Goal: Task Accomplishment & Management: Use online tool/utility

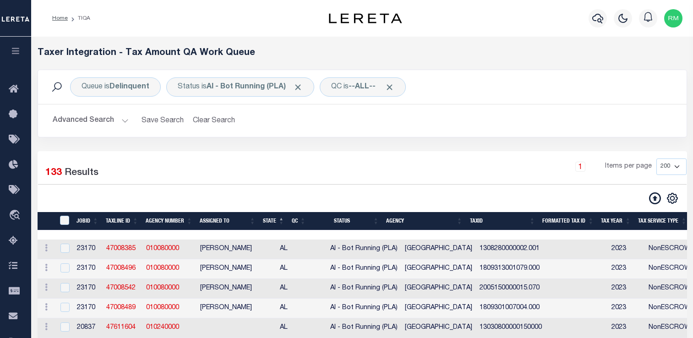
select select "200"
click at [66, 216] on input "TaxID" at bounding box center [64, 220] width 9 height 9
checkbox input "true"
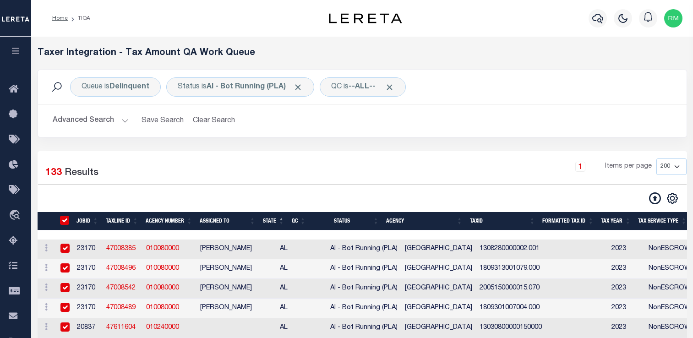
checkbox input "true"
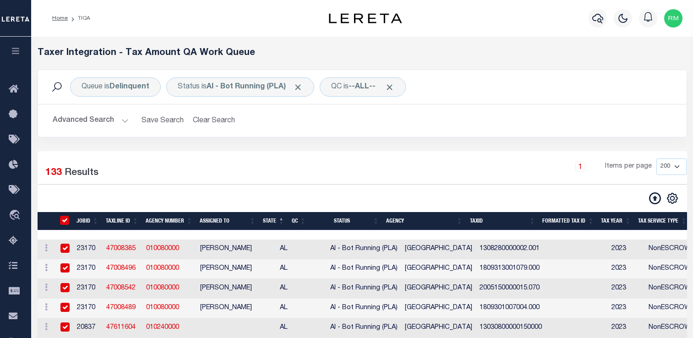
checkbox input "true"
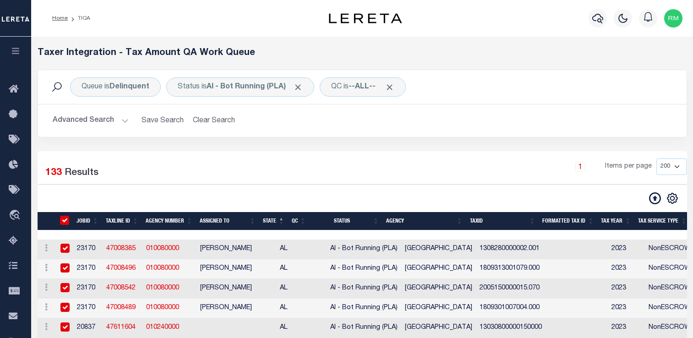
checkbox input "true"
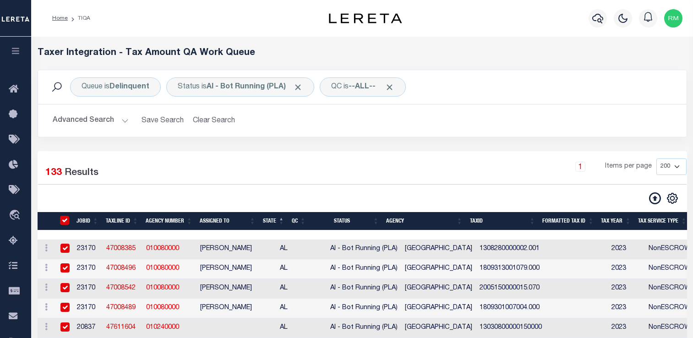
checkbox input "true"
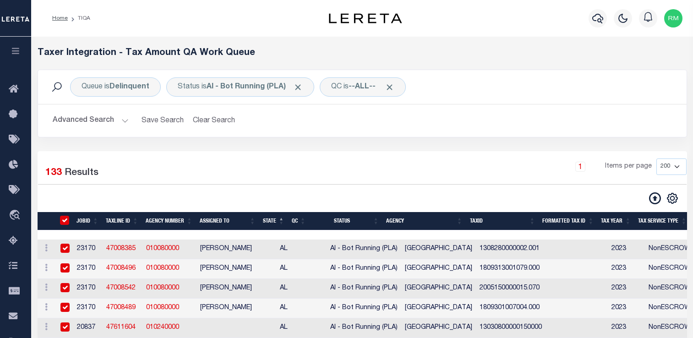
checkbox input "true"
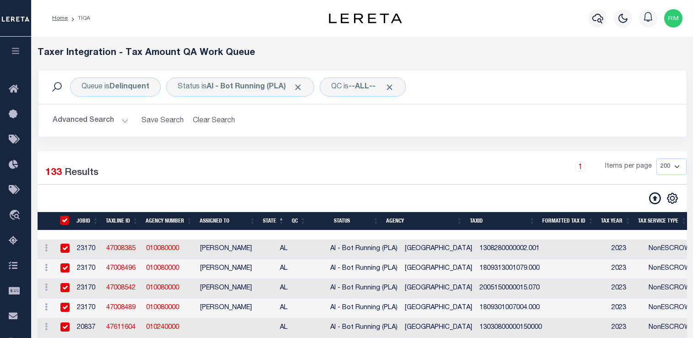
checkbox input "true"
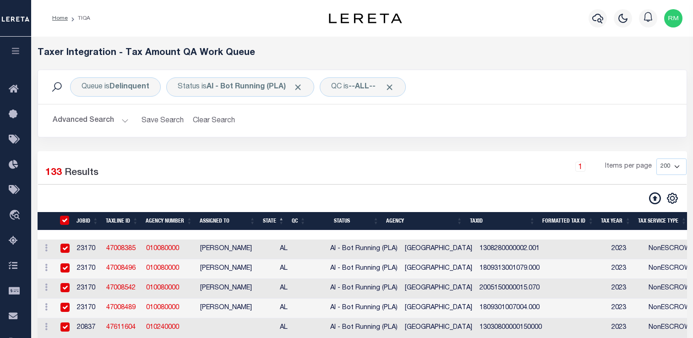
checkbox input "true"
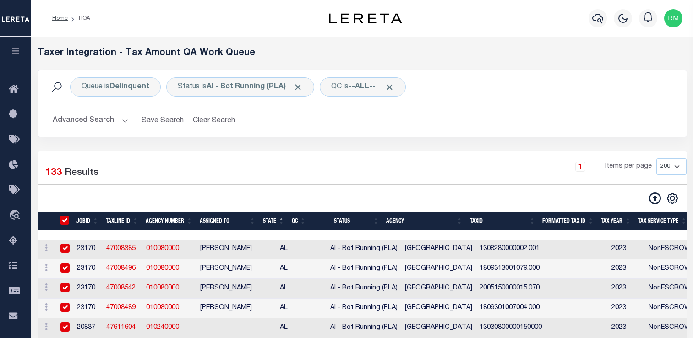
checkbox input "true"
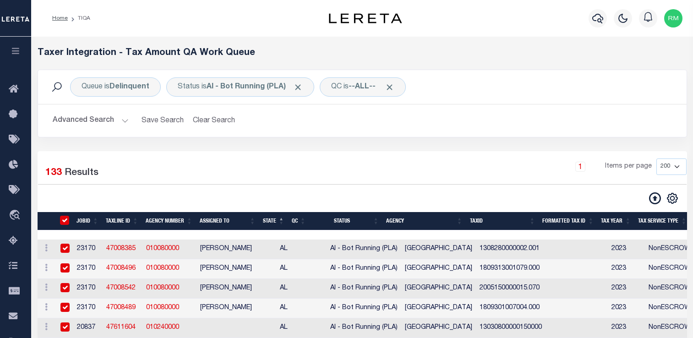
checkbox input "true"
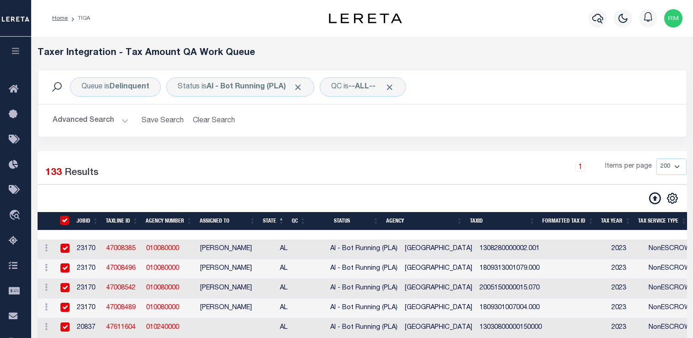
checkbox input "true"
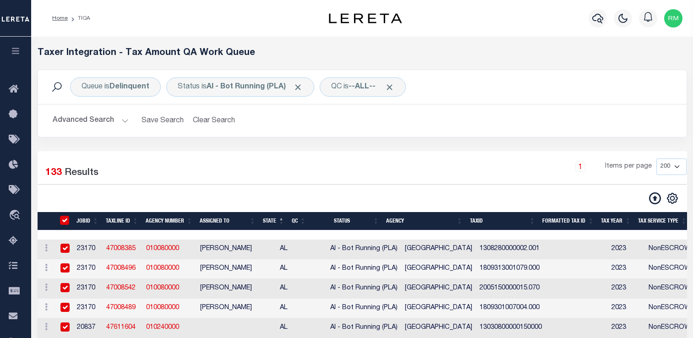
checkbox input "true"
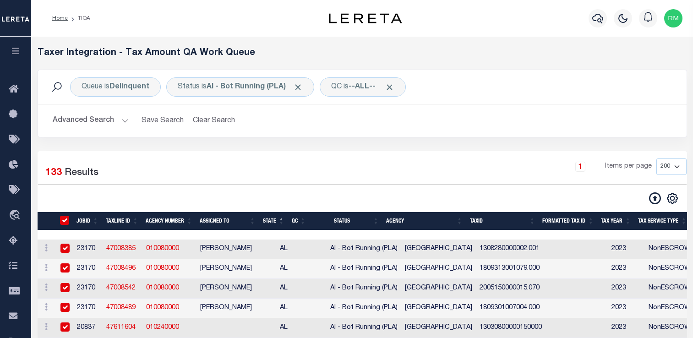
checkbox input "true"
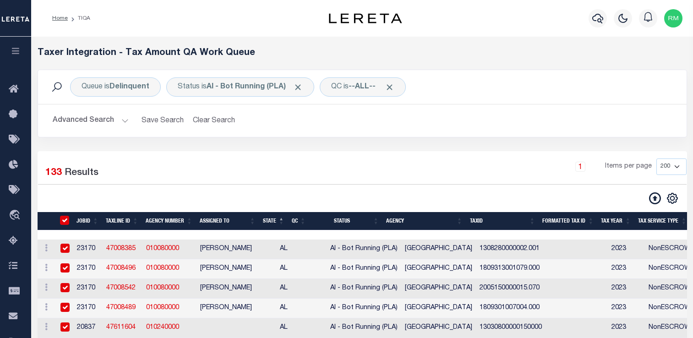
checkbox input "true"
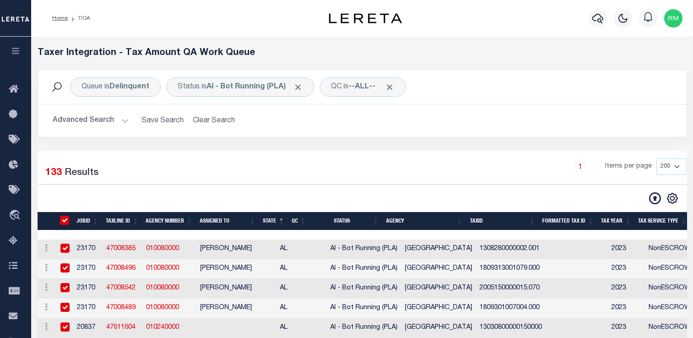
checkbox input "true"
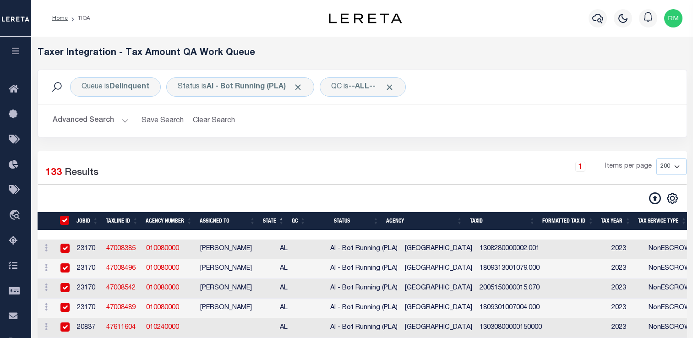
checkbox input "true"
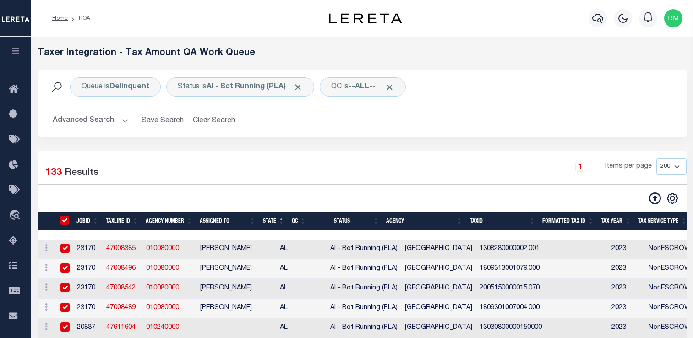
checkbox input "true"
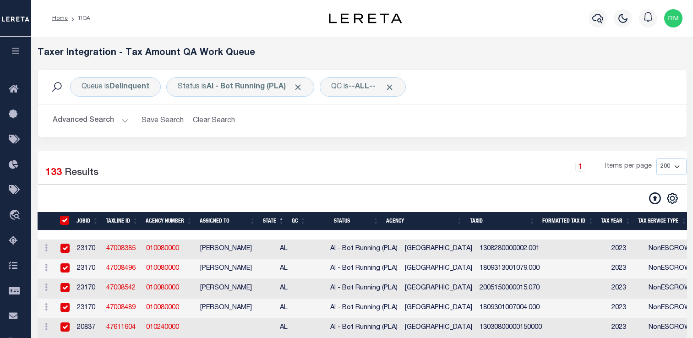
checkbox input "true"
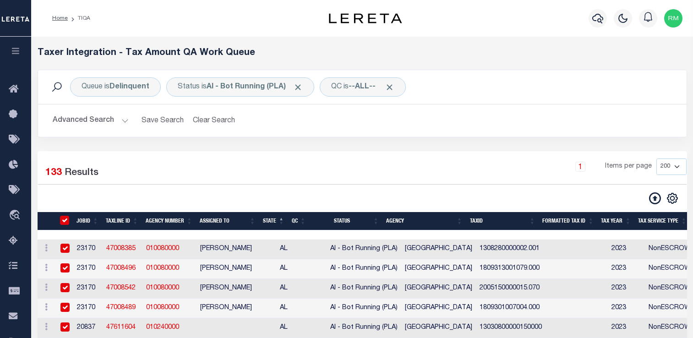
checkbox input "true"
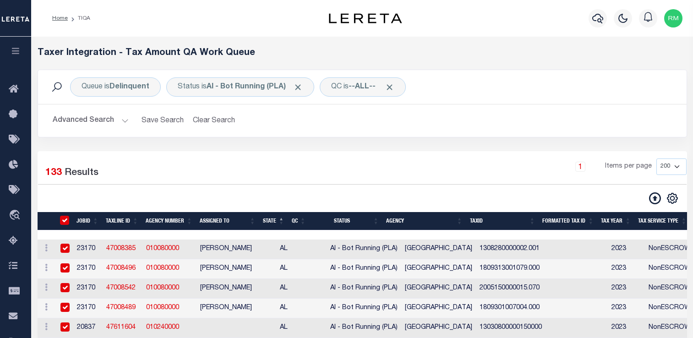
checkbox input "true"
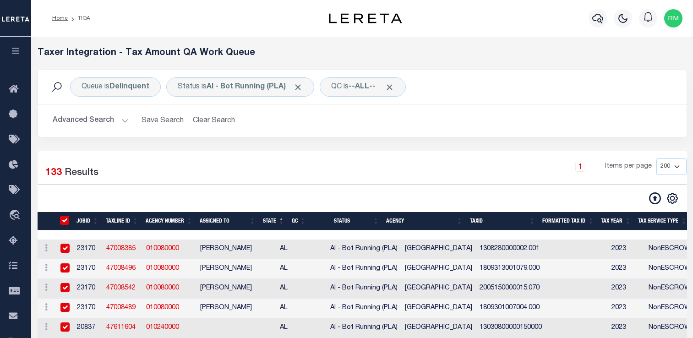
checkbox input "true"
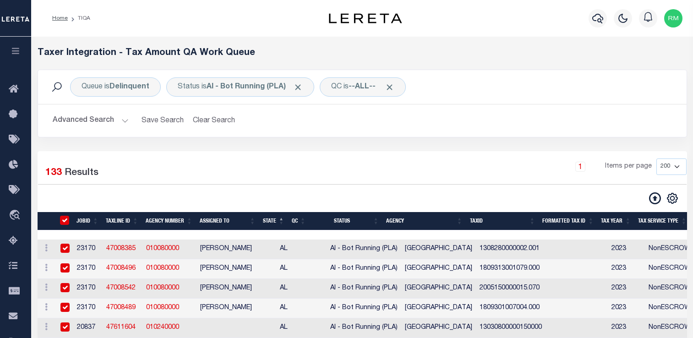
checkbox input "true"
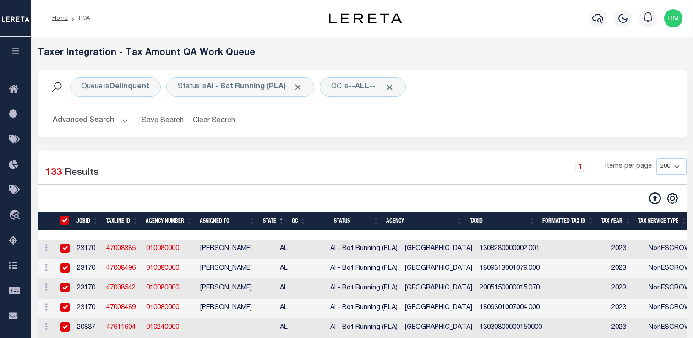
checkbox input "true"
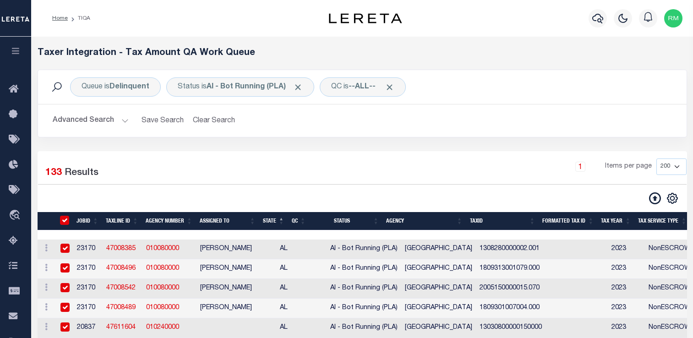
checkbox input "true"
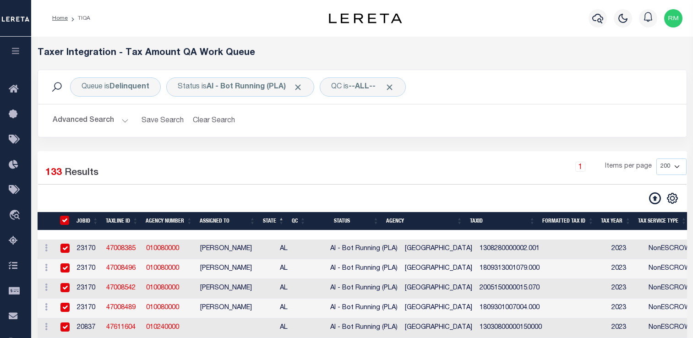
checkbox input "true"
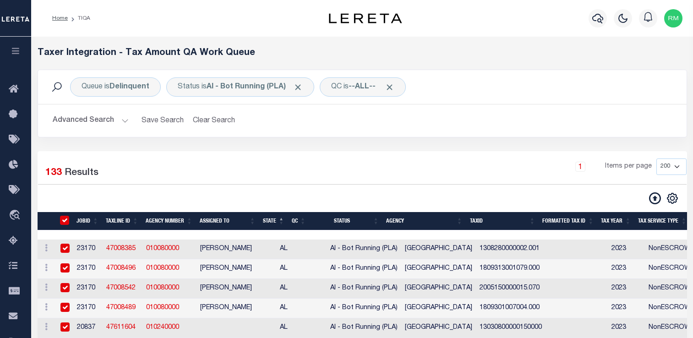
checkbox input "true"
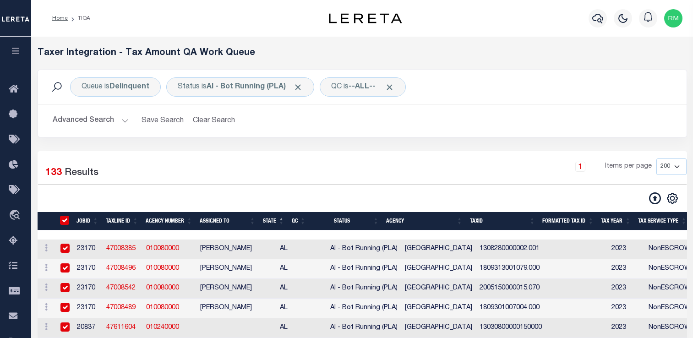
checkbox input "true"
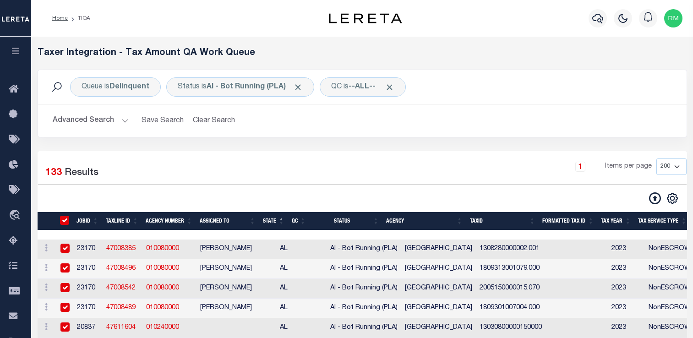
checkbox input "true"
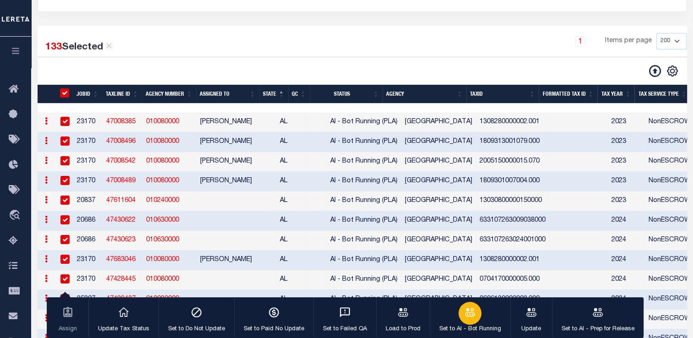
click at [476, 328] on p "Set to AI - Bot Running" at bounding box center [471, 329] width 62 height 9
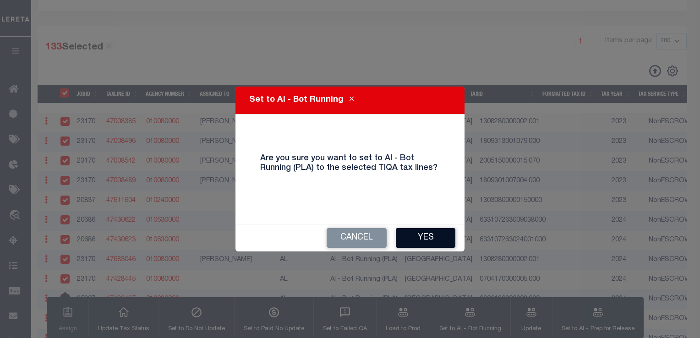
click at [434, 240] on button "Yes" at bounding box center [426, 238] width 60 height 20
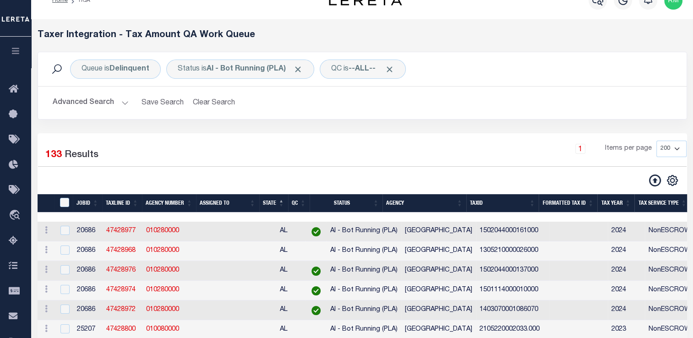
scroll to position [17, 0]
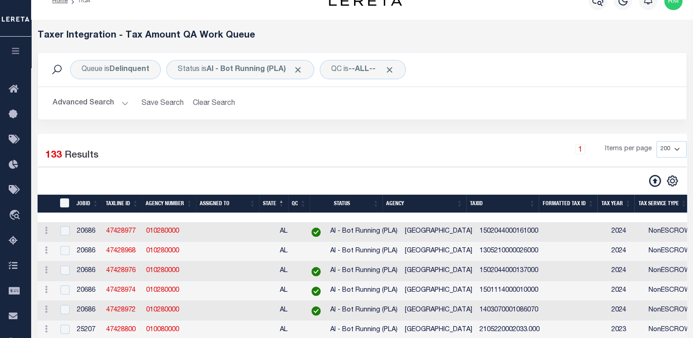
click at [90, 106] on button "Advanced Search" at bounding box center [91, 103] width 76 height 18
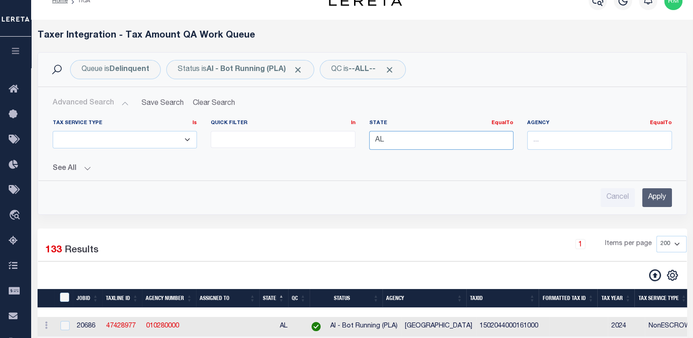
click at [392, 137] on input "AL" at bounding box center [441, 140] width 145 height 19
click at [392, 157] on div "TN" at bounding box center [441, 157] width 144 height 15
click at [652, 192] on input "Apply" at bounding box center [658, 197] width 30 height 19
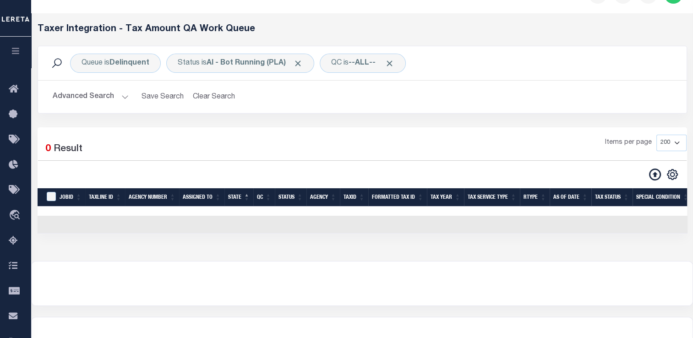
scroll to position [23, 0]
click at [77, 99] on button "Advanced Search" at bounding box center [91, 97] width 76 height 18
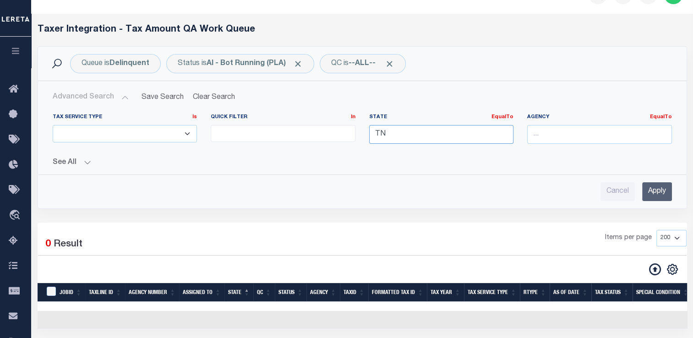
click at [401, 135] on input "TN" at bounding box center [441, 134] width 145 height 19
type input "T"
click at [401, 149] on div "MS" at bounding box center [441, 151] width 144 height 15
type input "MS"
click at [652, 188] on input "Apply" at bounding box center [658, 191] width 30 height 19
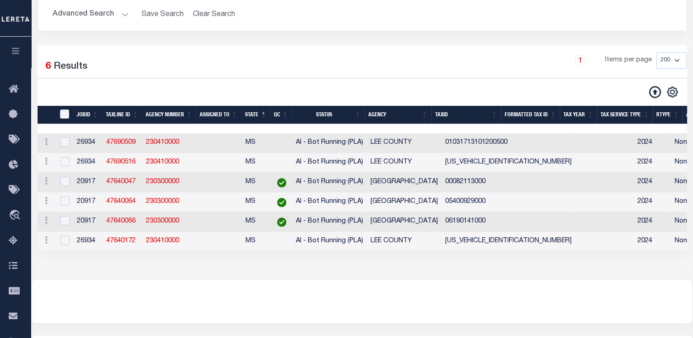
scroll to position [100, 0]
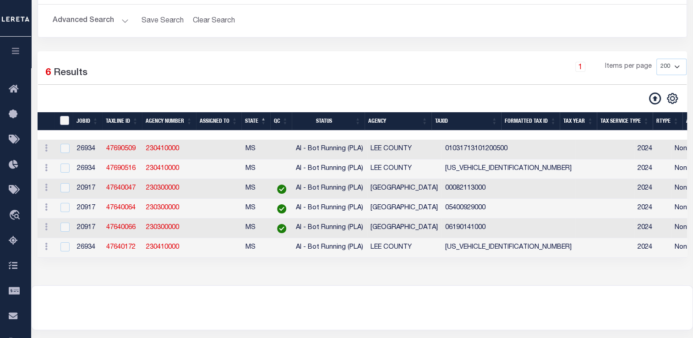
click at [63, 120] on input "TaxID" at bounding box center [64, 120] width 9 height 9
checkbox input "true"
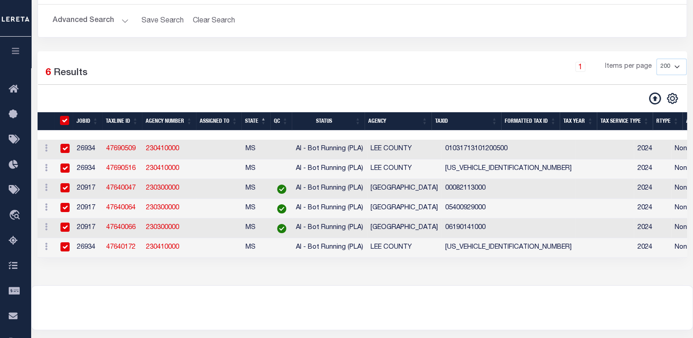
checkbox input "true"
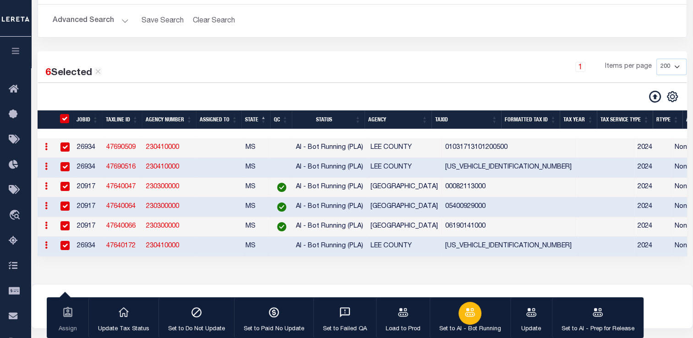
click at [455, 310] on button "Set to AI - Bot Running" at bounding box center [470, 317] width 81 height 41
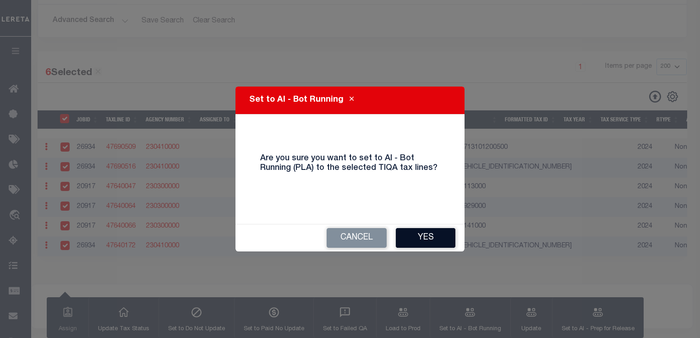
click at [420, 240] on button "Yes" at bounding box center [426, 238] width 60 height 20
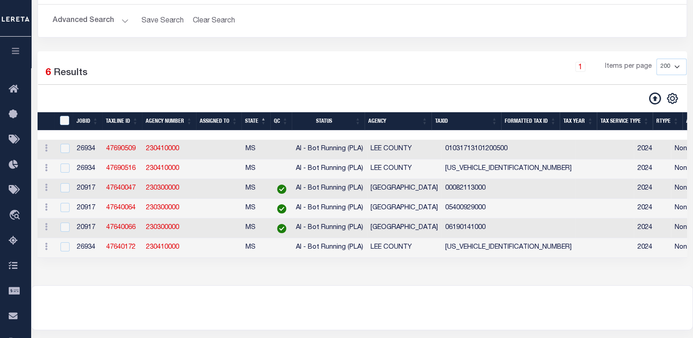
click at [63, 115] on th "TaxID" at bounding box center [63, 121] width 18 height 19
click at [64, 120] on input "TaxID" at bounding box center [64, 120] width 9 height 9
checkbox input "true"
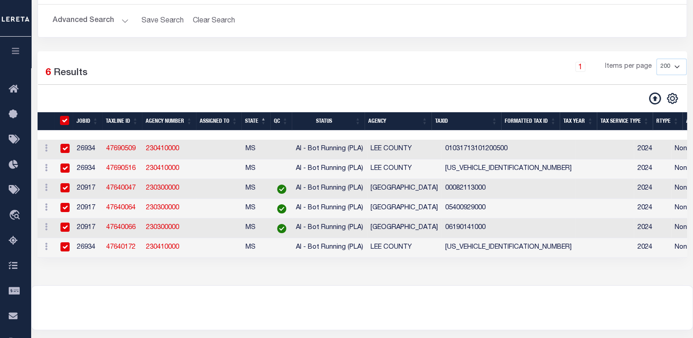
checkbox input "true"
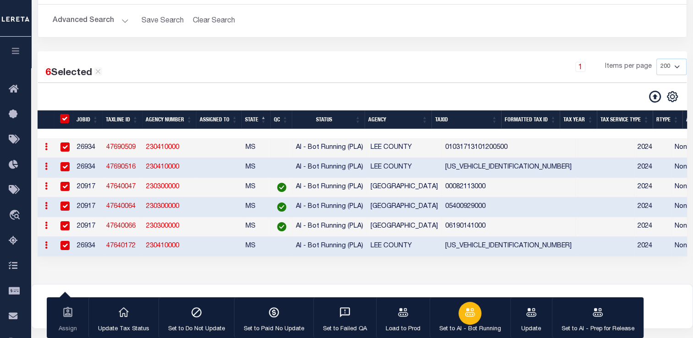
click at [455, 322] on button "Set to AI - Bot Running" at bounding box center [470, 317] width 81 height 41
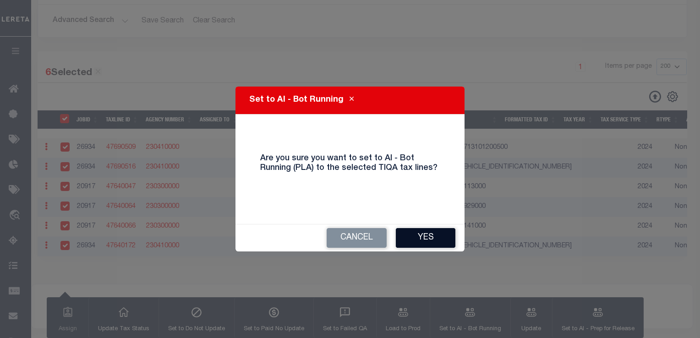
click at [424, 232] on button "Yes" at bounding box center [426, 238] width 60 height 20
